Goal: Information Seeking & Learning: Find specific fact

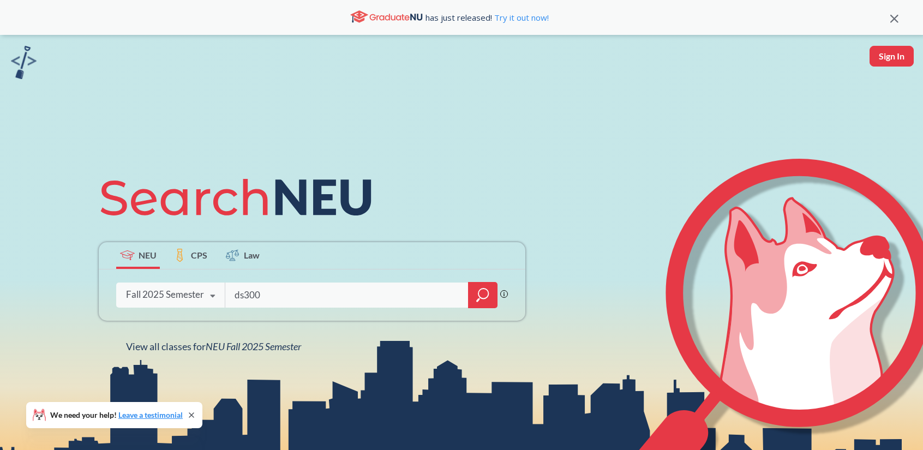
type input "ds3000"
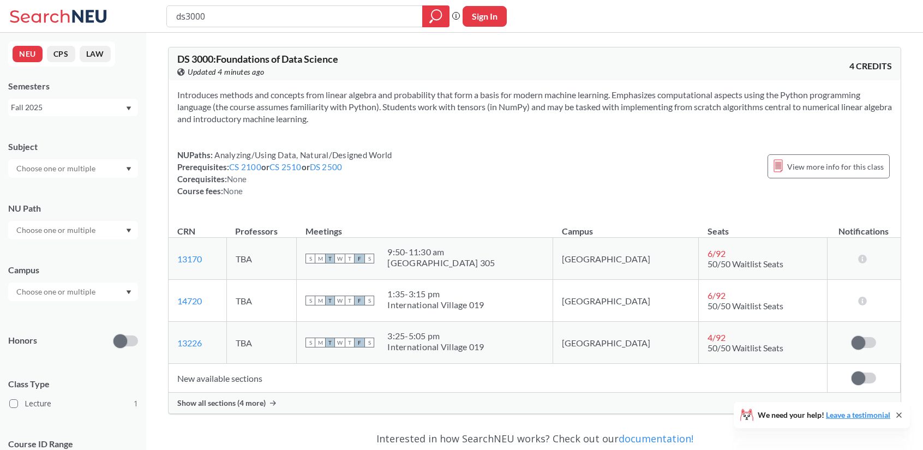
scroll to position [63, 0]
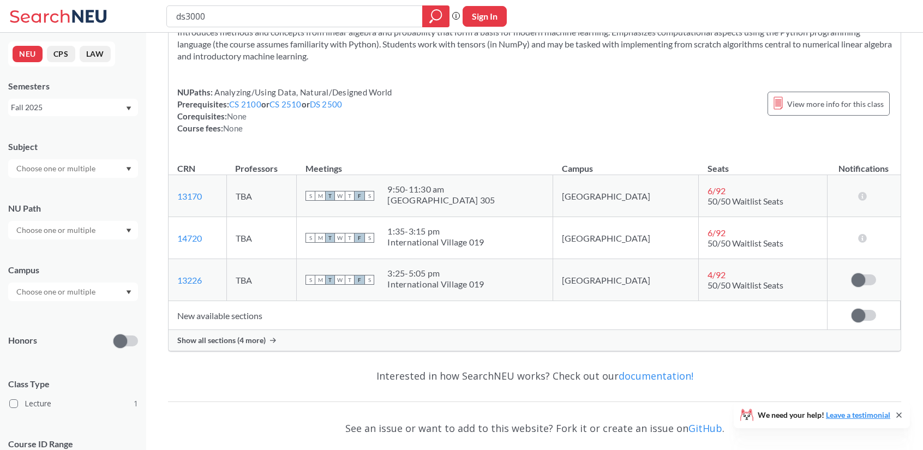
click at [251, 337] on span "Show all sections (4 more)" at bounding box center [221, 341] width 88 height 10
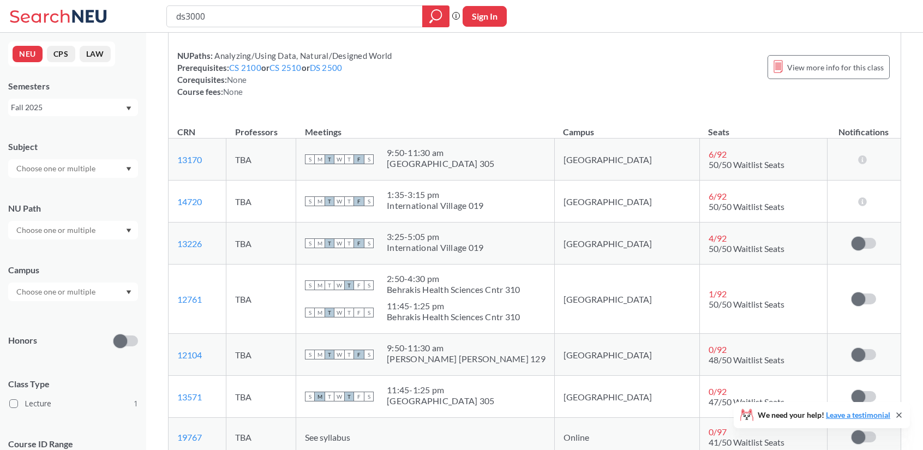
scroll to position [100, 0]
drag, startPoint x: 257, startPoint y: 16, endPoint x: 144, endPoint y: 3, distance: 113.7
click at [144, 3] on div "ds3000 Phrase search guarantees the exact search appears in the results. Ex. If…" at bounding box center [461, 16] width 923 height 33
type input "cs1210"
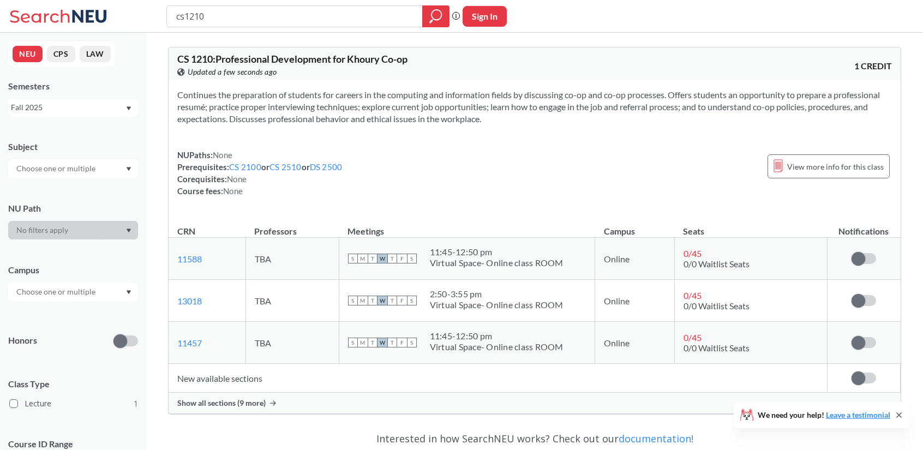
click at [247, 403] on span "Show all sections (9 more)" at bounding box center [221, 403] width 88 height 10
